Goal: Check status: Check status

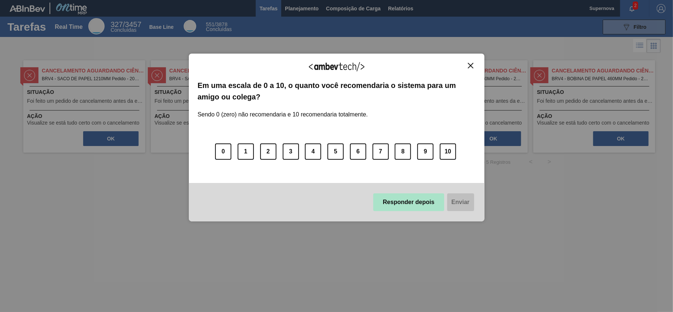
click at [401, 207] on button "Responder depois" at bounding box center [408, 202] width 71 height 18
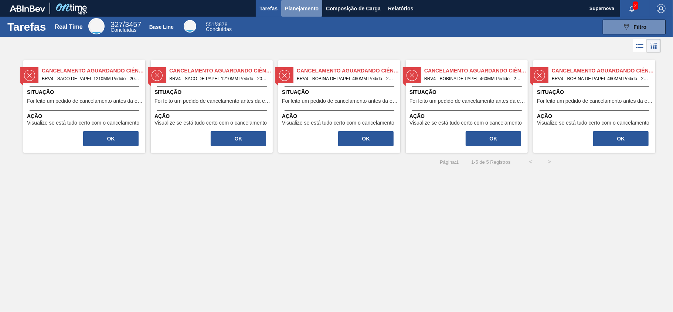
click at [294, 10] on span "Planejamento" at bounding box center [302, 8] width 34 height 9
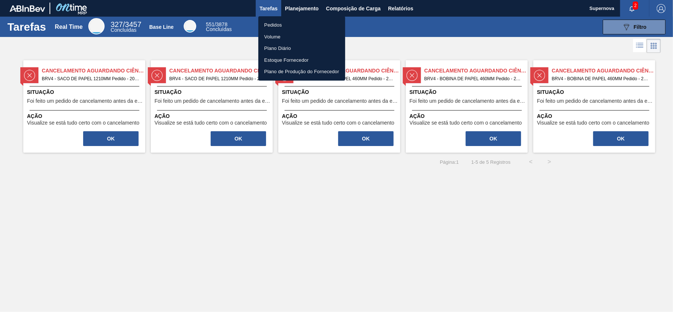
click at [271, 24] on li "Pedidos" at bounding box center [301, 25] width 87 height 12
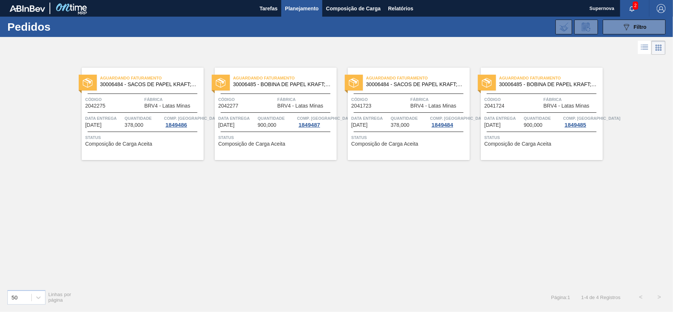
click at [173, 143] on div "Status Composição de Carga Aceita" at bounding box center [143, 140] width 116 height 12
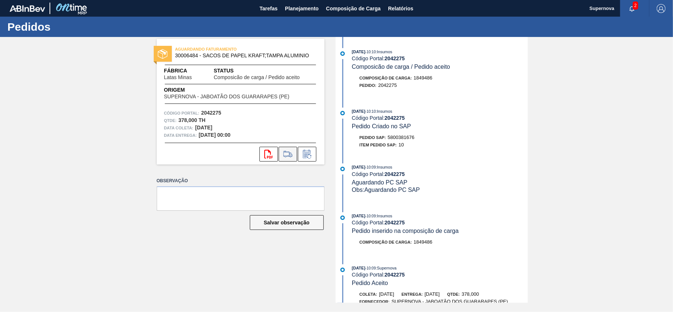
click at [287, 156] on icon at bounding box center [288, 154] width 9 height 6
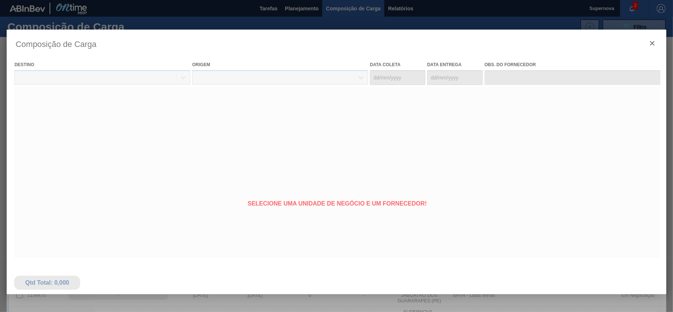
type coleta "[DATE]"
type Entrega "[DATE]"
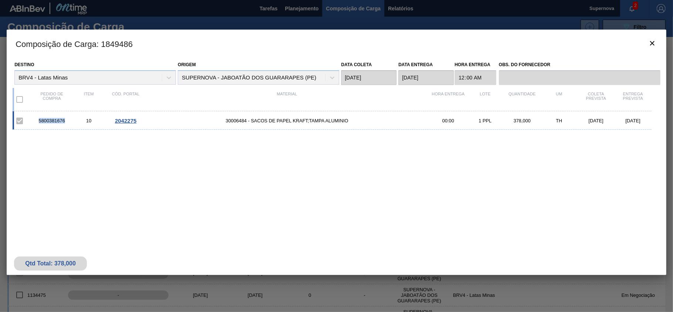
drag, startPoint x: 36, startPoint y: 122, endPoint x: 66, endPoint y: 123, distance: 29.6
click at [66, 123] on div "5800381676" at bounding box center [51, 121] width 37 height 6
copy div "5800381676"
click at [652, 45] on icon "botão de ícone" at bounding box center [652, 43] width 9 height 9
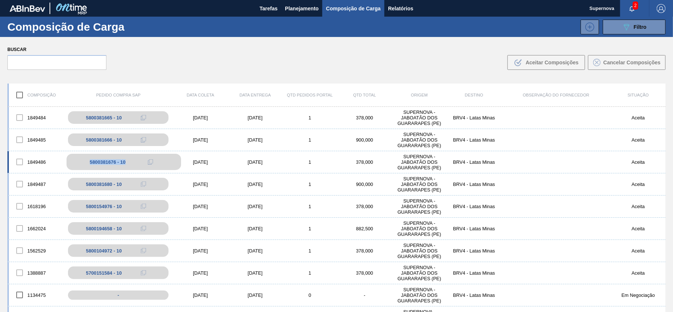
drag, startPoint x: 133, startPoint y: 163, endPoint x: 81, endPoint y: 164, distance: 52.5
click at [81, 164] on div "5800381676 - 10" at bounding box center [124, 162] width 115 height 16
copy div "5800381676 - 10"
drag, startPoint x: 129, startPoint y: 185, endPoint x: 89, endPoint y: 185, distance: 39.9
click at [89, 185] on div "5800381680 - 10" at bounding box center [124, 184] width 115 height 16
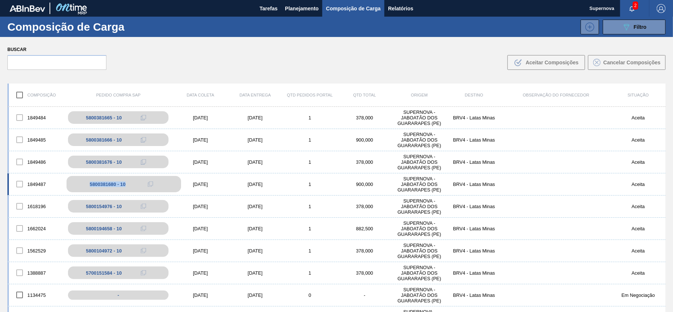
copy div "5800381680 - 10"
drag, startPoint x: 129, startPoint y: 163, endPoint x: 88, endPoint y: 163, distance: 40.7
click at [88, 163] on div "5800381676 - 10" at bounding box center [124, 162] width 115 height 16
copy div "5800381676 - 10"
drag, startPoint x: 129, startPoint y: 185, endPoint x: 72, endPoint y: 185, distance: 56.2
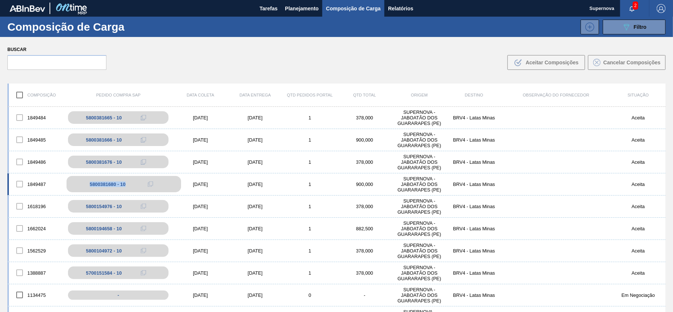
click at [72, 185] on div "5800381680 - 10" at bounding box center [124, 184] width 115 height 16
copy div "5800381680 - 10"
drag, startPoint x: 132, startPoint y: 118, endPoint x: 74, endPoint y: 116, distance: 57.7
click at [74, 116] on div "5800381665 - 10" at bounding box center [124, 117] width 115 height 16
copy div "5800381665 - 10"
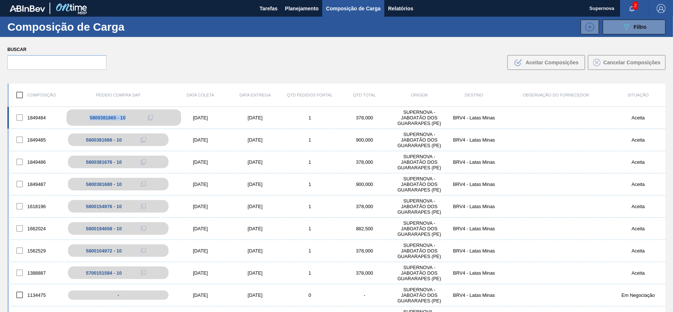
copy div "5800381665 - 10"
drag, startPoint x: 134, startPoint y: 139, endPoint x: 79, endPoint y: 139, distance: 54.7
click at [79, 139] on div "5800381666 - 10" at bounding box center [124, 140] width 115 height 16
click at [218, 61] on div "Buscar .b{fill:var(--color-action-default)} Aceitar Composições Cancelar Compos…" at bounding box center [336, 57] width 673 height 40
